Goal: Check status: Check status

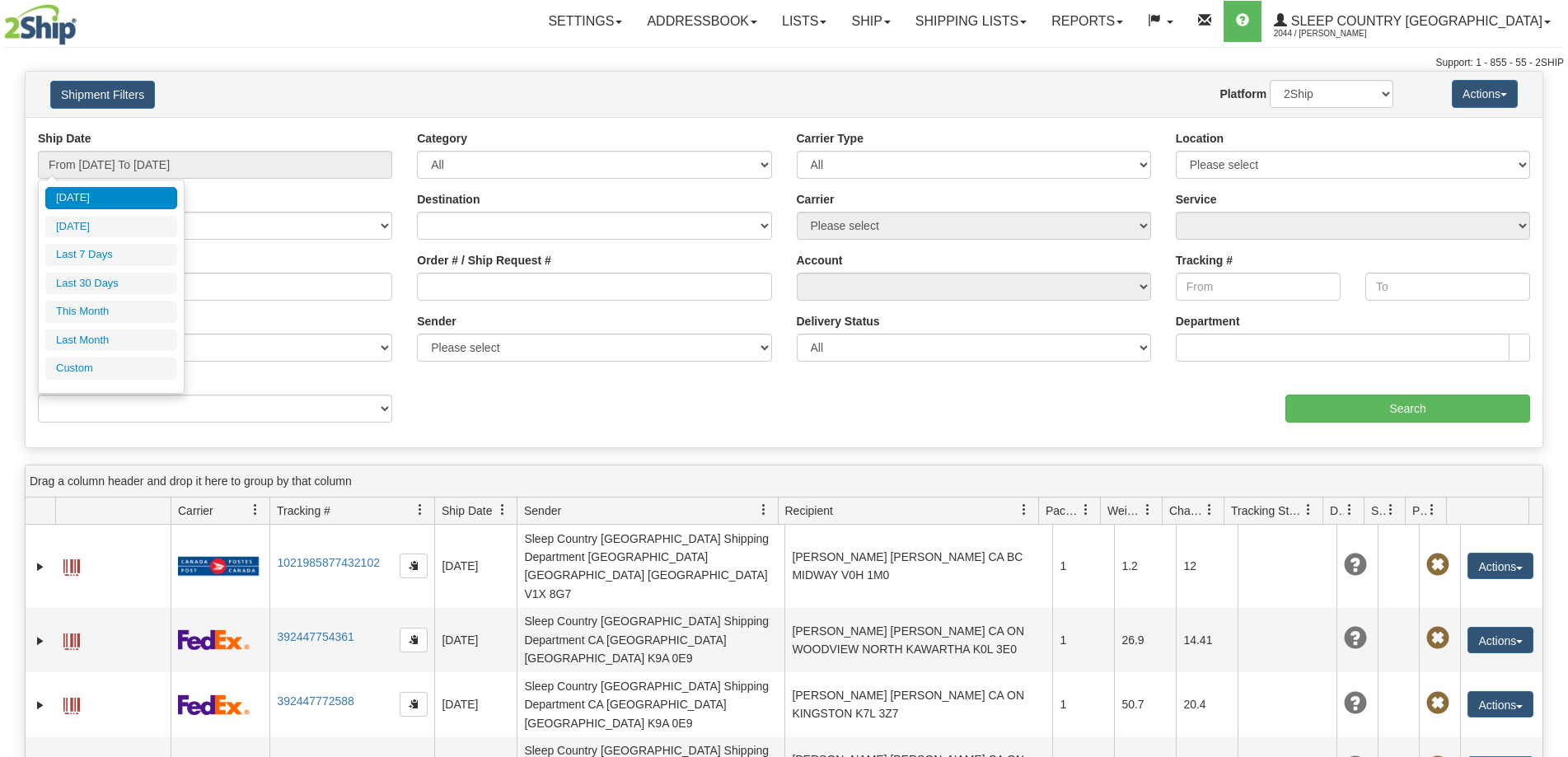
click at [84, 162] on input "From [DATE] To [DATE]" at bounding box center [214, 165] width 354 height 28
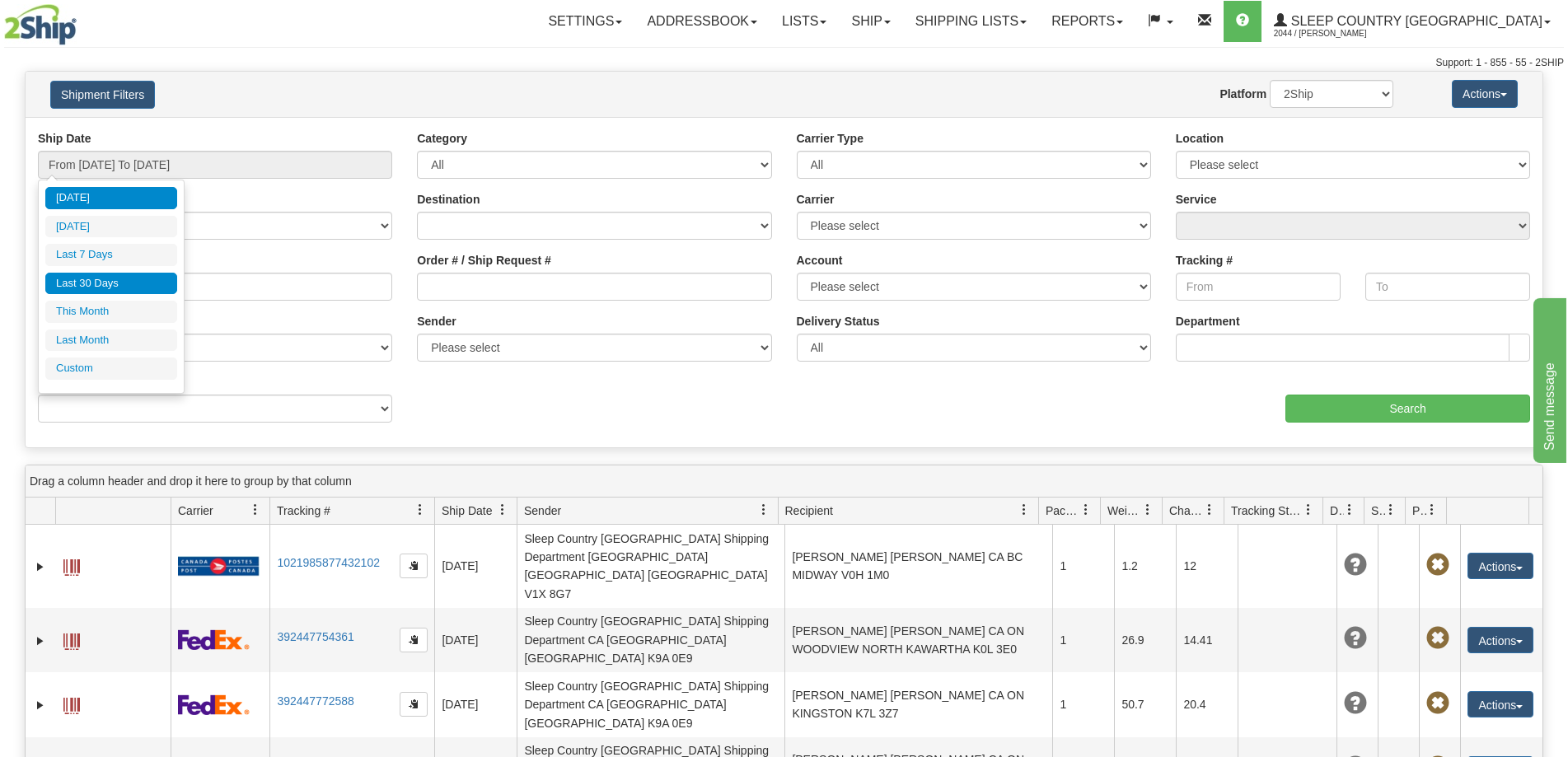
click at [99, 281] on li "Last 30 Days" at bounding box center [111, 284] width 132 height 22
type input "From [DATE] To [DATE]"
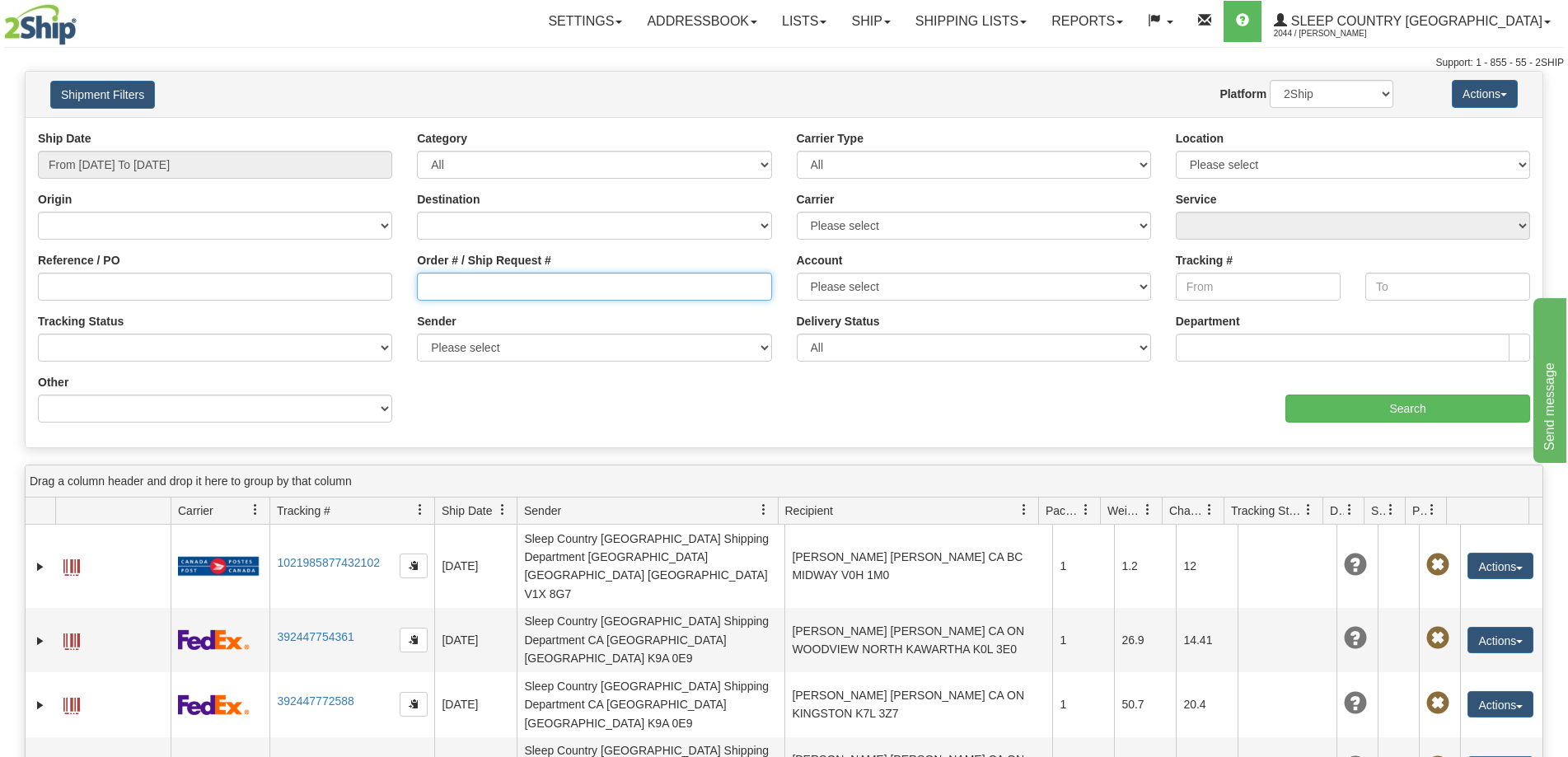
click at [442, 286] on input "Order # / Ship Request #" at bounding box center [593, 286] width 354 height 28
paste input "9000H961898"
type input "9000H961898"
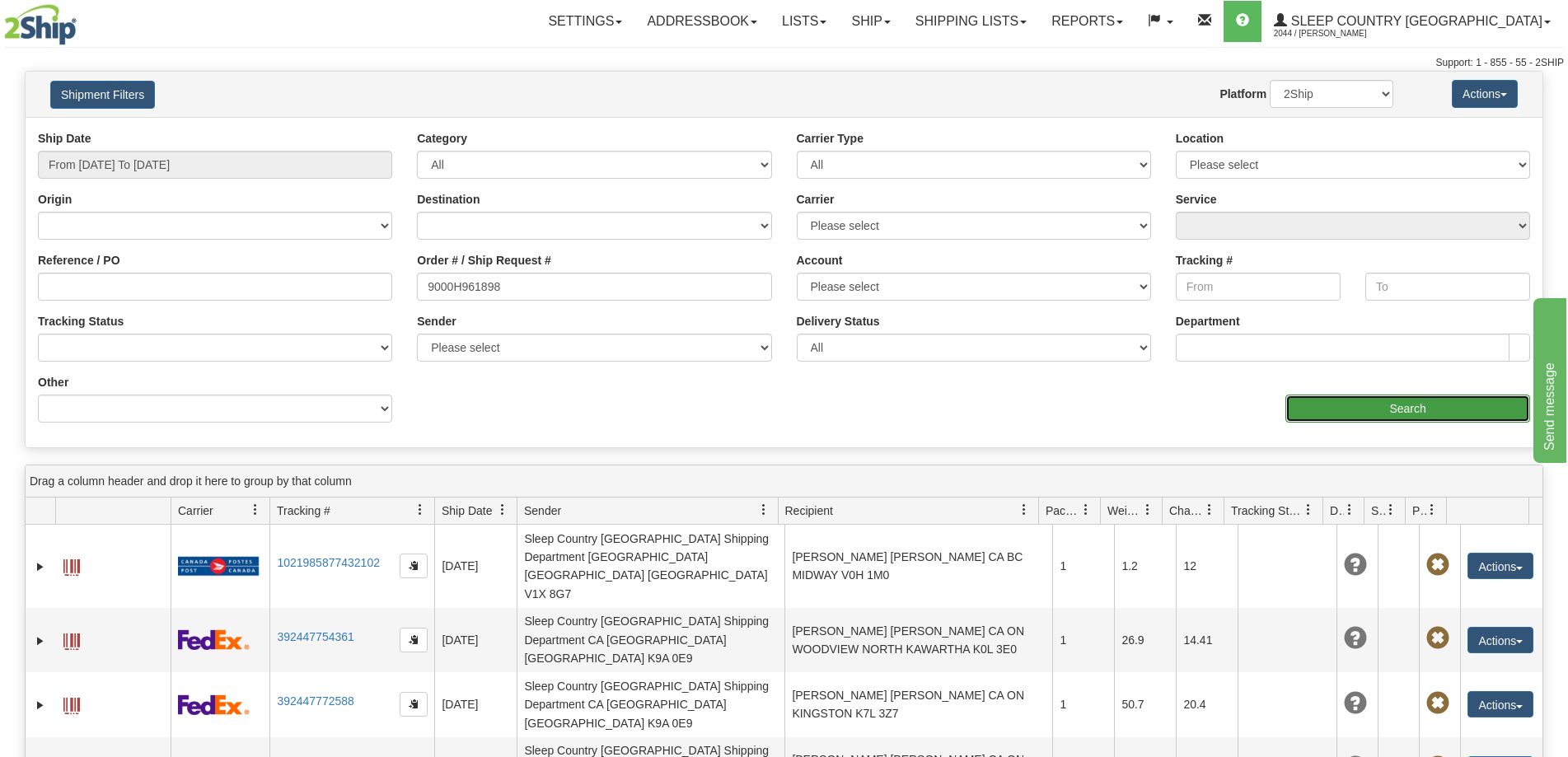
click at [1331, 406] on input "Search" at bounding box center [1407, 408] width 244 height 28
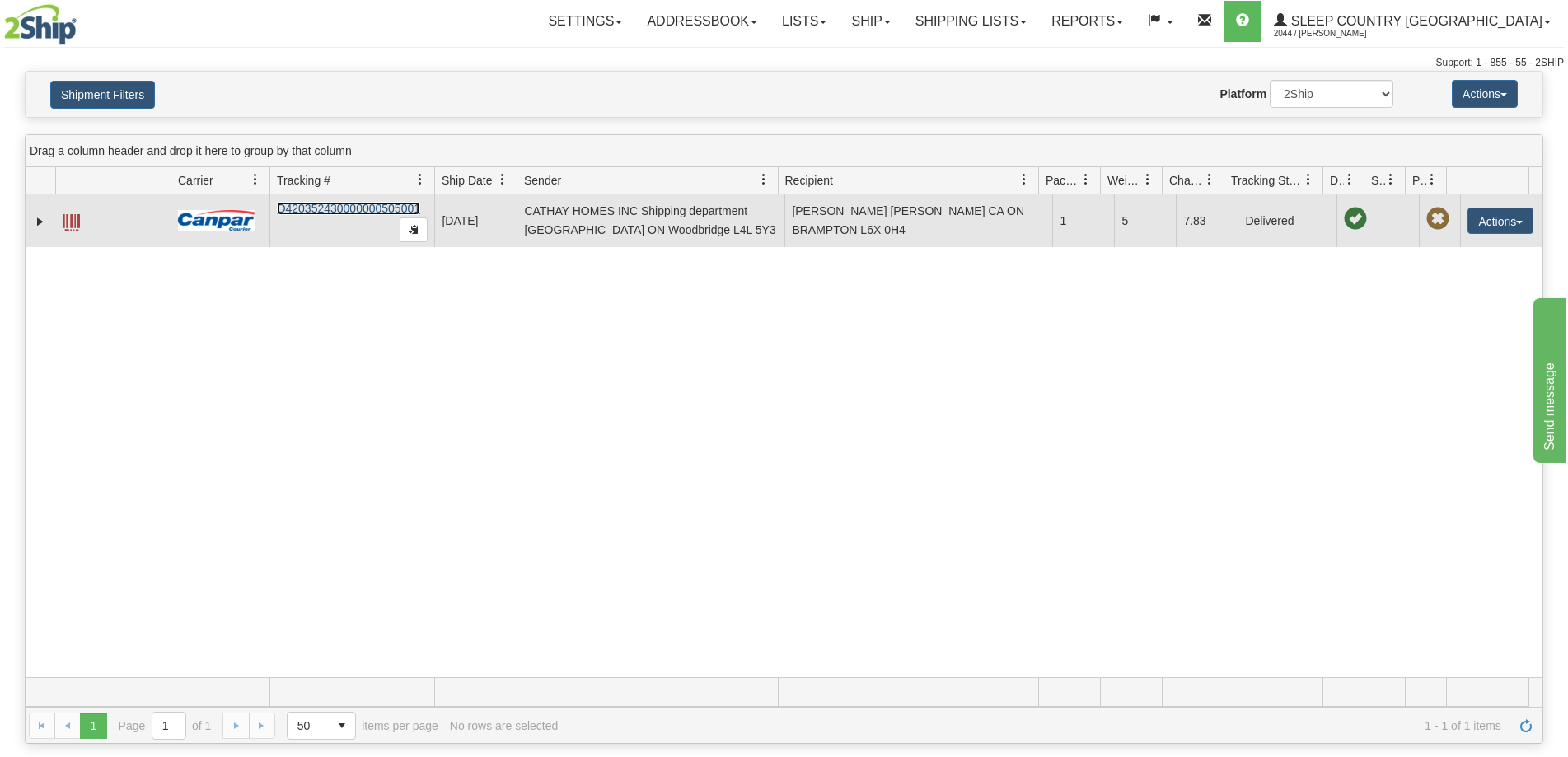
click at [365, 211] on link "D420352430000000505001" at bounding box center [348, 207] width 143 height 13
